Goal: Information Seeking & Learning: Understand process/instructions

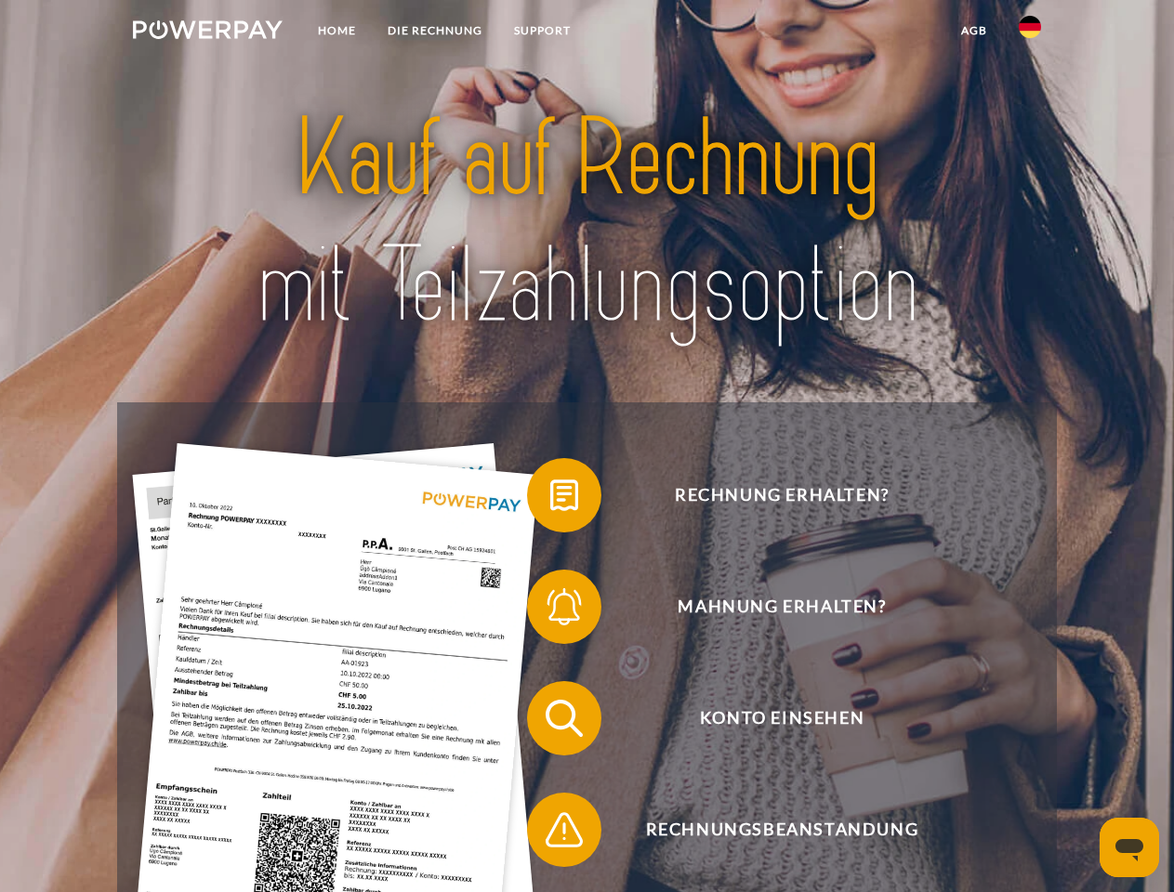
click at [207, 33] on img at bounding box center [208, 29] width 150 height 19
click at [1030, 33] on img at bounding box center [1030, 27] width 22 height 22
click at [973, 31] on link "agb" at bounding box center [974, 30] width 58 height 33
click at [550, 499] on span at bounding box center [536, 495] width 93 height 93
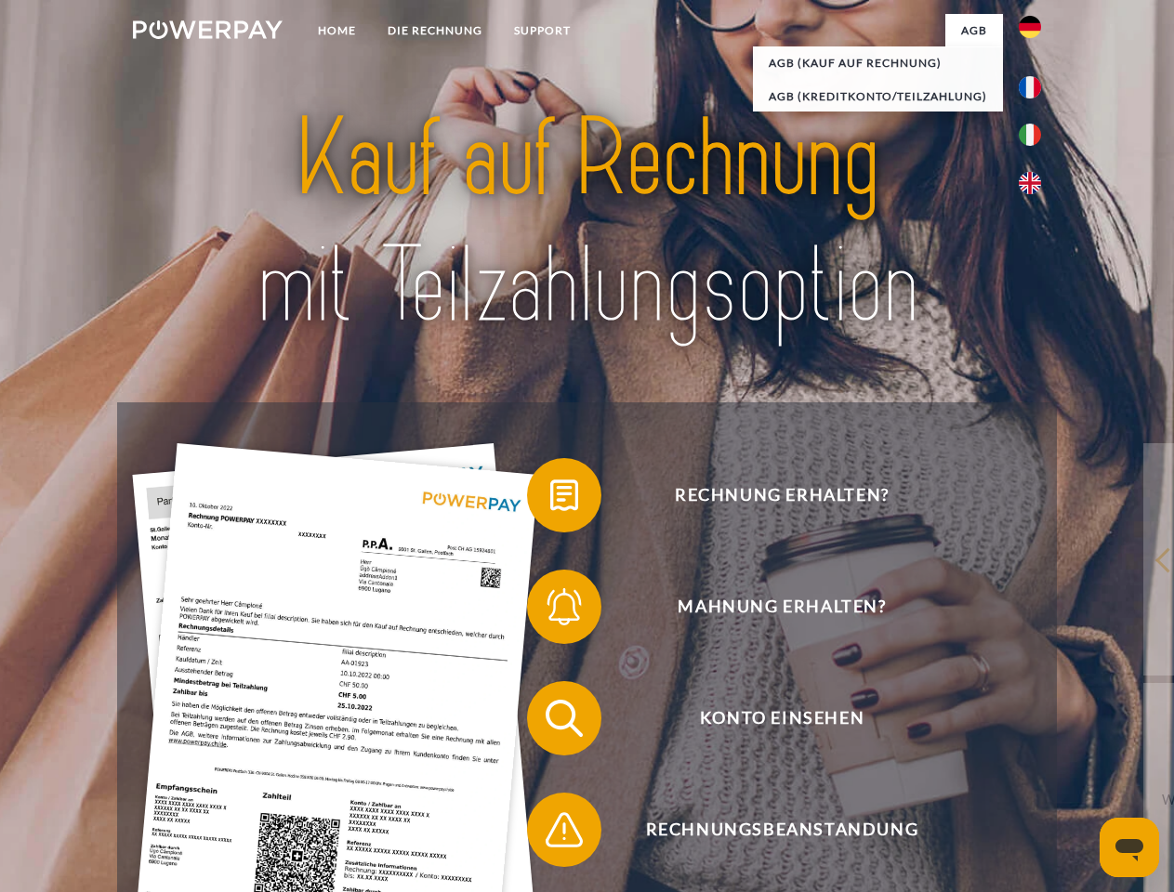
click at [550, 611] on span at bounding box center [536, 607] width 93 height 93
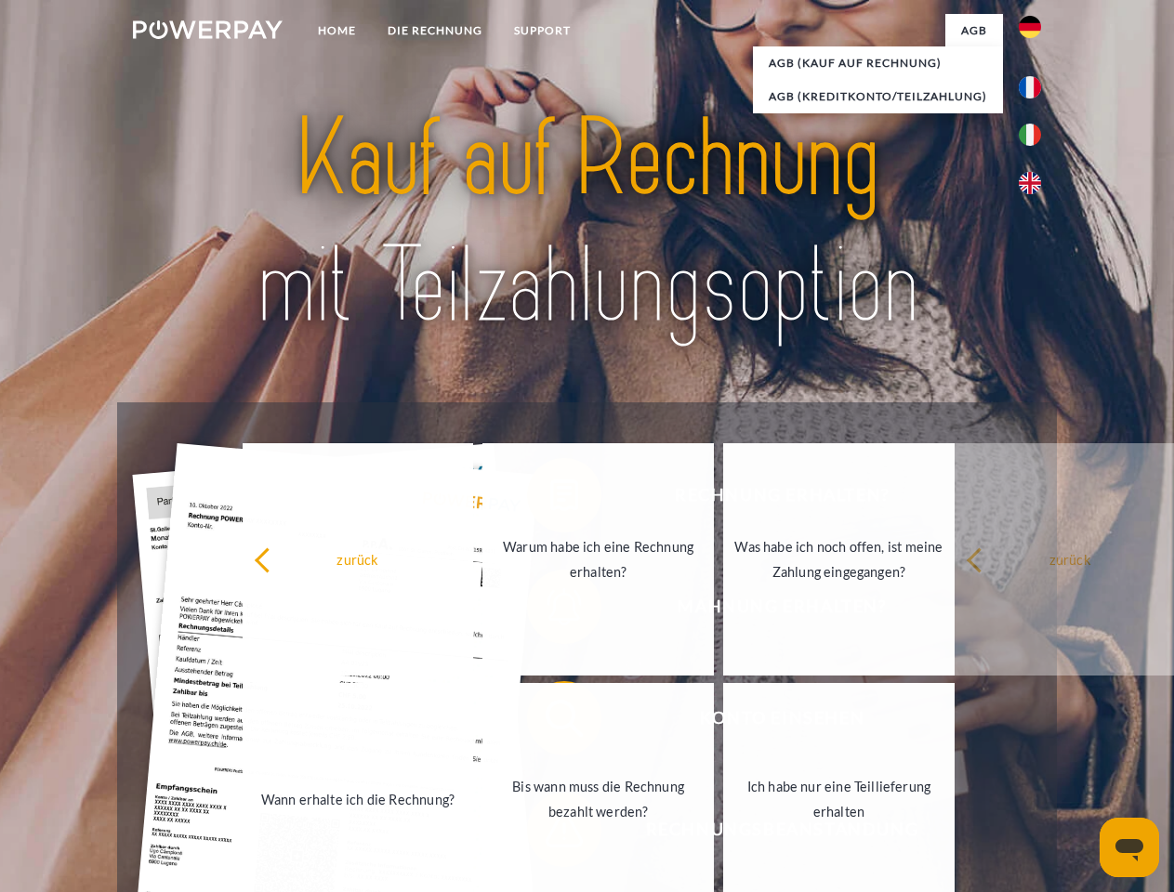
click at [550, 722] on link "Bis wann muss die Rechnung bezahlt werden?" at bounding box center [597, 799] width 231 height 232
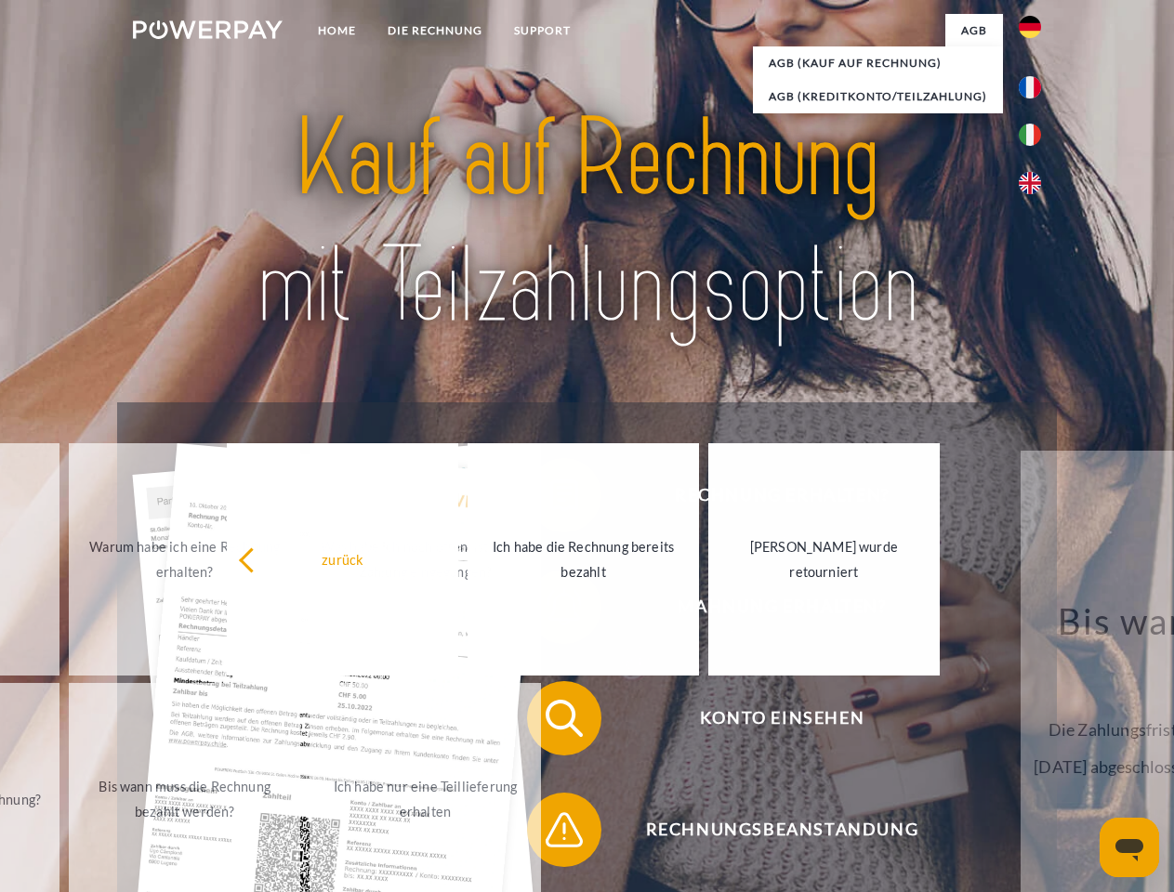
click at [550, 834] on span at bounding box center [536, 830] width 93 height 93
click at [1129, 848] on icon "Messaging-Fenster öffnen" at bounding box center [1129, 850] width 28 height 22
